Goal: Task Accomplishment & Management: Use online tool/utility

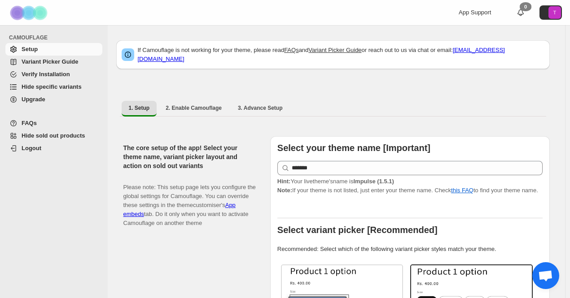
click at [62, 87] on span "Hide specific variants" at bounding box center [52, 86] width 60 height 7
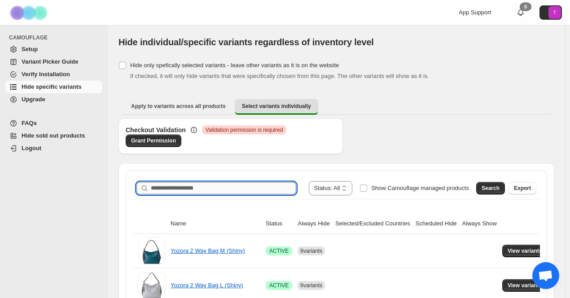
click at [159, 189] on input "Search product name" at bounding box center [223, 188] width 145 height 13
paste input "**********"
type input "**********"
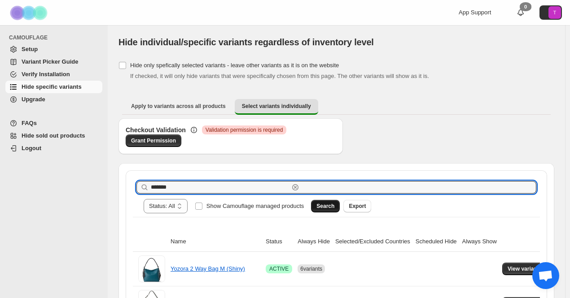
type input "*******"
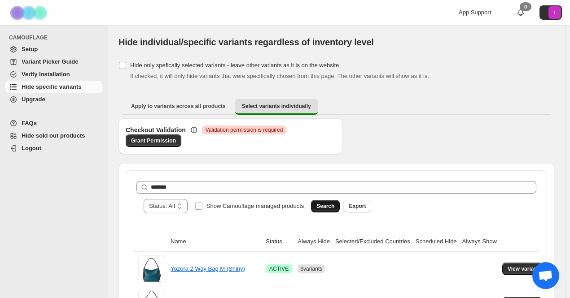
click at [340, 200] on button "Search" at bounding box center [325, 206] width 29 height 13
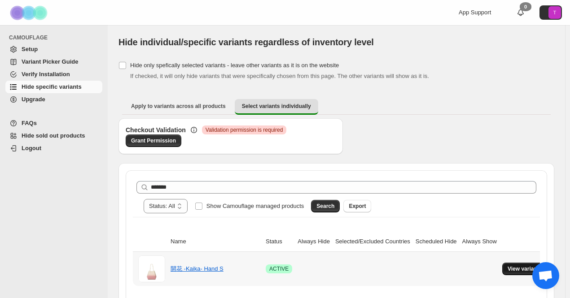
click at [516, 266] on span "View variants" at bounding box center [525, 269] width 35 height 7
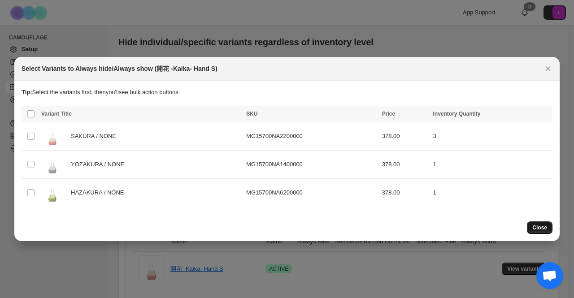
click at [536, 229] on span "Close" at bounding box center [540, 227] width 15 height 7
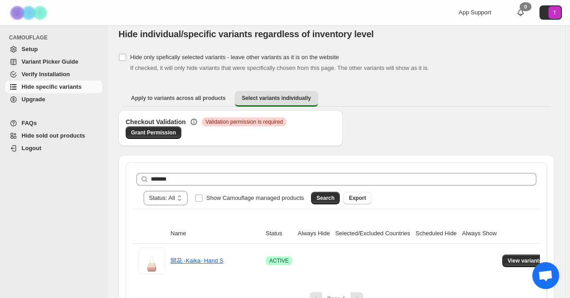
scroll to position [10, 0]
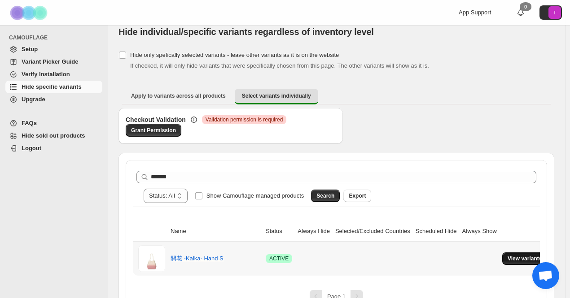
click at [526, 253] on button "View variants" at bounding box center [524, 259] width 45 height 13
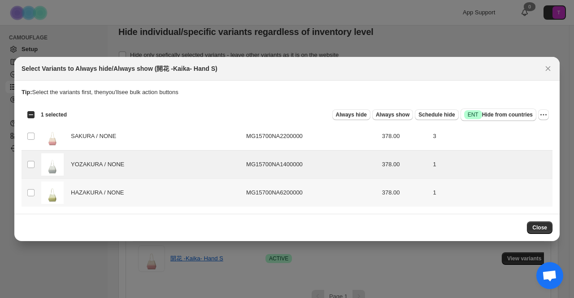
click at [35, 196] on td "Select product variant" at bounding box center [30, 193] width 17 height 28
click at [357, 118] on span "Always hide" at bounding box center [351, 114] width 31 height 7
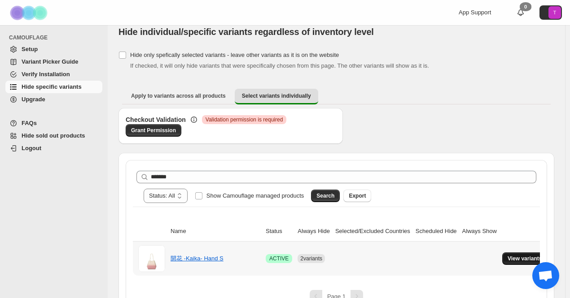
click at [518, 253] on button "View variants" at bounding box center [524, 259] width 45 height 13
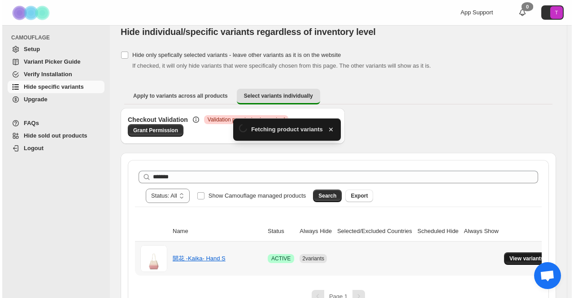
scroll to position [0, 0]
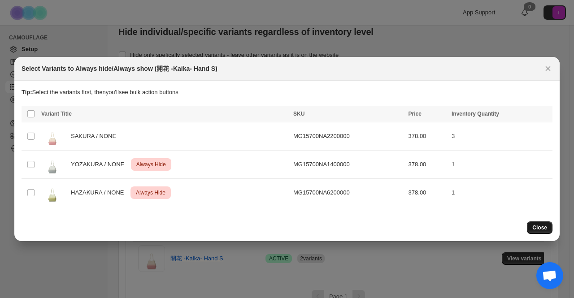
click at [540, 229] on span "Close" at bounding box center [540, 227] width 15 height 7
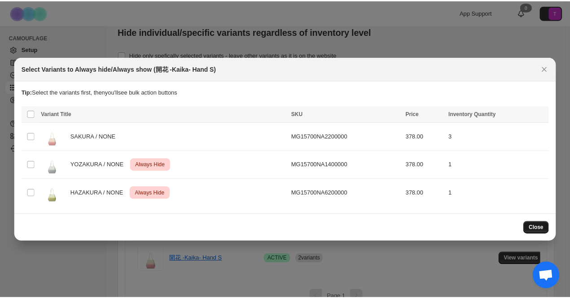
scroll to position [10, 0]
